Goal: Navigation & Orientation: Find specific page/section

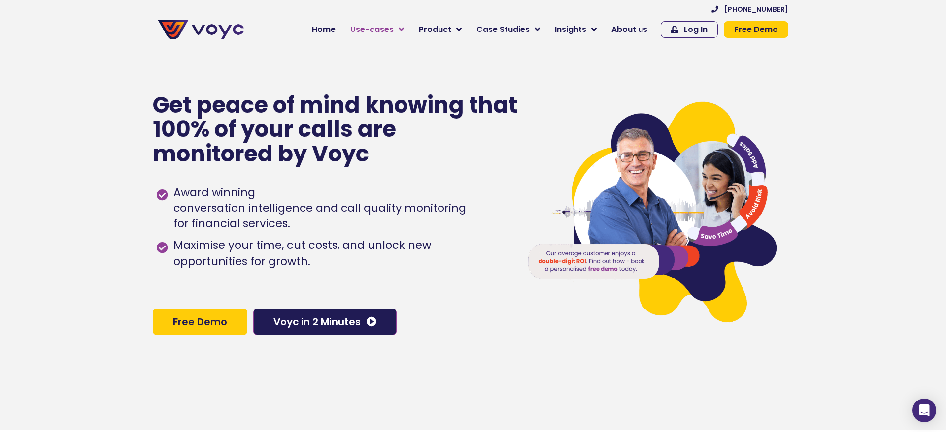
click at [402, 29] on link "Use-cases" at bounding box center [377, 30] width 68 height 20
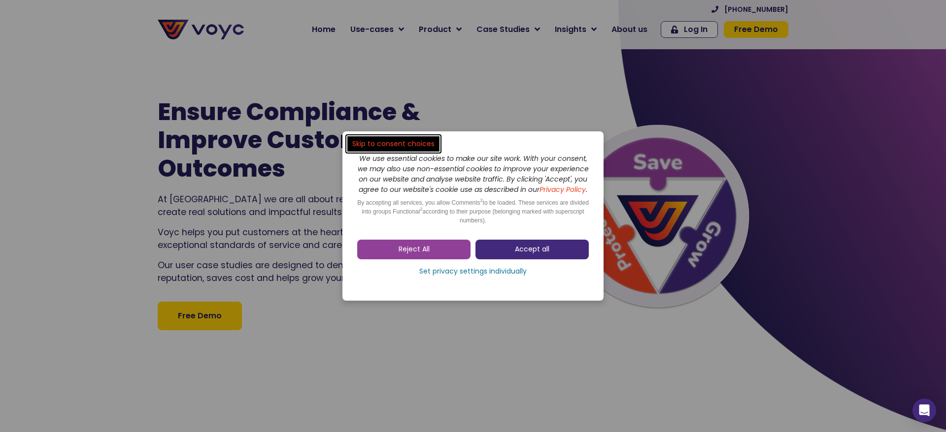
click at [539, 252] on span "Accept all" at bounding box center [532, 250] width 34 height 10
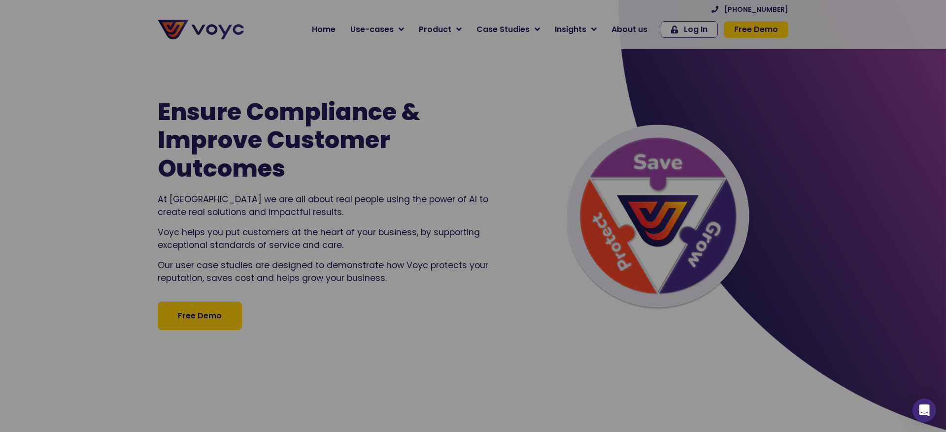
click at [628, 30] on div at bounding box center [473, 216] width 946 height 432
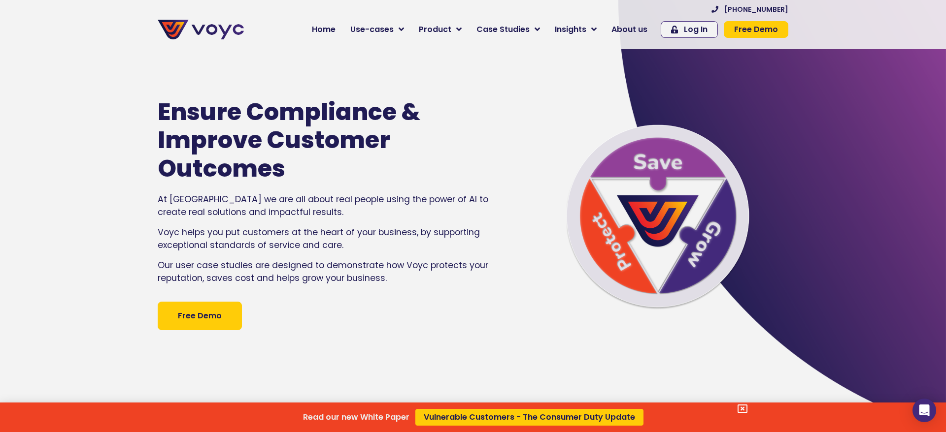
click at [631, 30] on div "Read our new White Paper Vulnerable Customers - The Consumer Duty Update" at bounding box center [473, 216] width 946 height 432
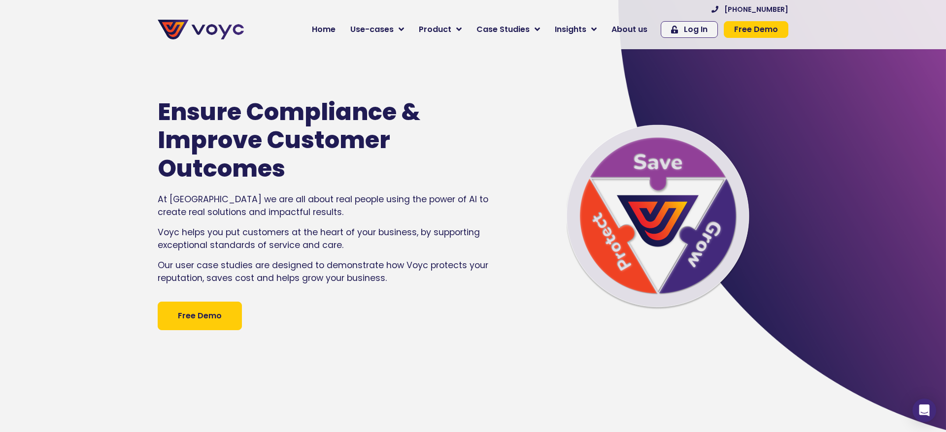
click at [632, 30] on span "About us" at bounding box center [629, 30] width 36 height 12
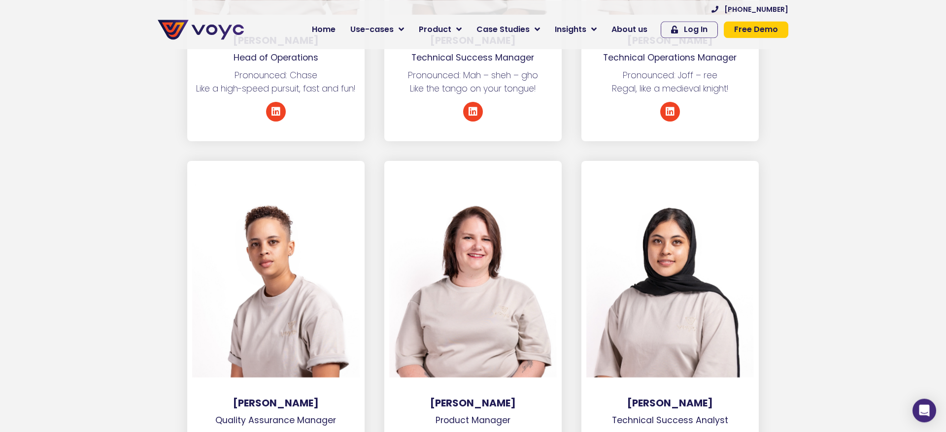
scroll to position [2407, 0]
